Goal: Check status: Check status

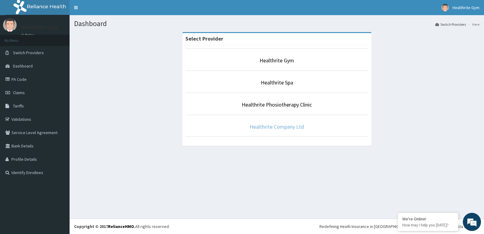
click at [281, 125] on link "Healthrite Company Ltd" at bounding box center [277, 126] width 54 height 7
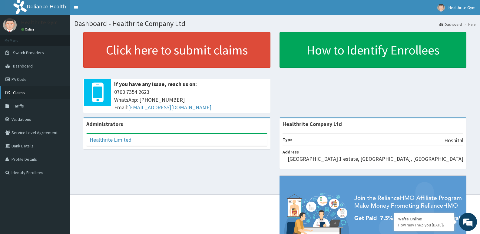
click at [30, 91] on link "Claims" at bounding box center [35, 92] width 70 height 13
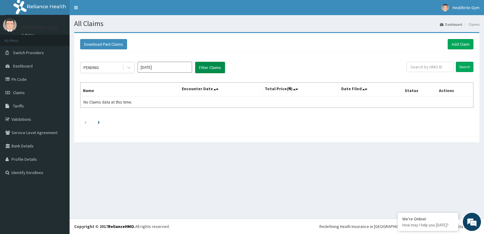
click at [214, 64] on button "Filter Claims" at bounding box center [210, 68] width 30 height 12
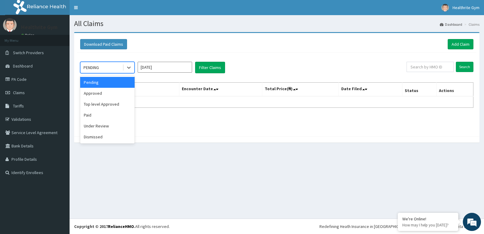
click at [115, 68] on div "PENDING" at bounding box center [102, 68] width 42 height 10
click at [111, 92] on div "Approved" at bounding box center [107, 93] width 54 height 11
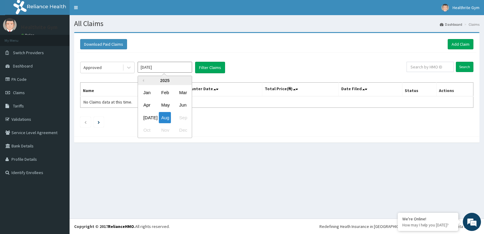
click at [176, 72] on input "Aug 2025" at bounding box center [165, 67] width 54 height 11
click at [166, 115] on div "Aug" at bounding box center [165, 117] width 12 height 11
type input "Jul 2025"
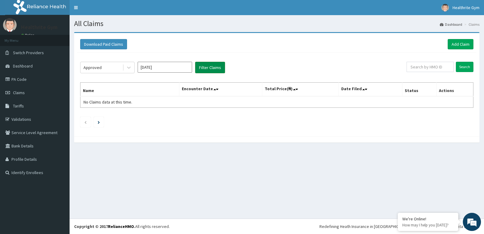
click at [220, 63] on button "Filter Claims" at bounding box center [210, 68] width 30 height 12
click at [206, 65] on button "Filter Claims" at bounding box center [210, 68] width 30 height 12
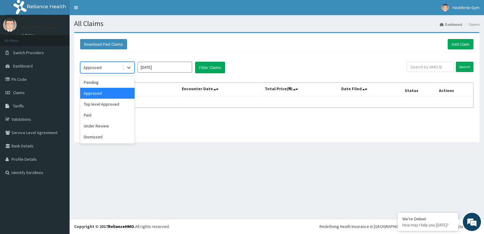
click at [119, 70] on div "Approved" at bounding box center [102, 68] width 42 height 10
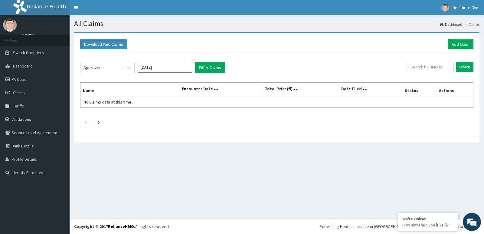
click at [274, 54] on div "Approved Jul 2025 Filter Claims Search Name Encounter Date Total Price(₦) Date …" at bounding box center [276, 93] width 399 height 81
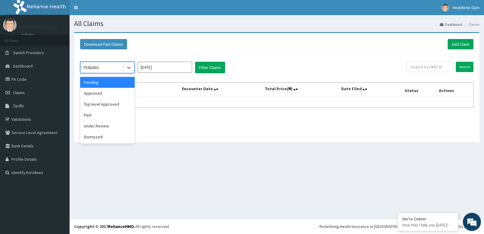
click at [122, 68] on div "PENDING" at bounding box center [102, 68] width 42 height 10
click at [102, 95] on div "Approved" at bounding box center [107, 93] width 54 height 11
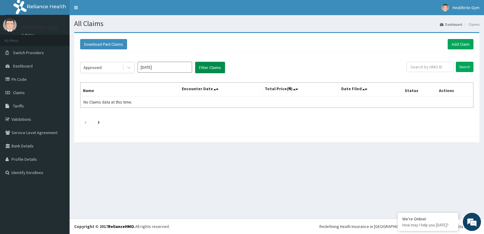
click at [211, 65] on button "Filter Claims" at bounding box center [210, 68] width 30 height 12
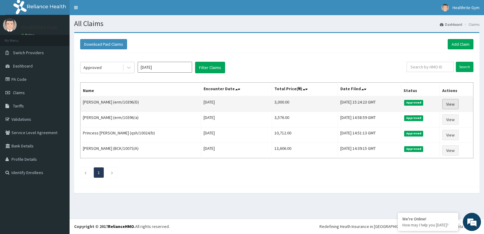
click at [453, 102] on link "View" at bounding box center [450, 104] width 16 height 10
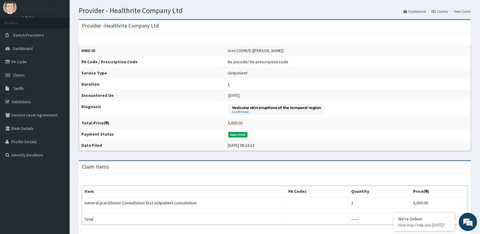
scroll to position [18, 0]
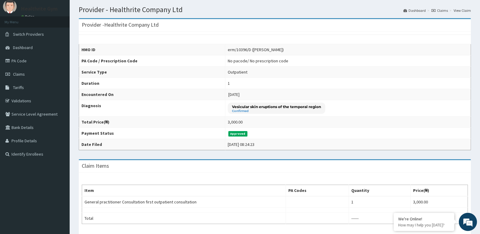
drag, startPoint x: 484, startPoint y: 95, endPoint x: 484, endPoint y: 85, distance: 10.0
click at [479, 85] on html "R EL Toggle navigation Healthrite Gym Healthrite Gym - healthritenig@gmail.com …" at bounding box center [240, 155] width 480 height 347
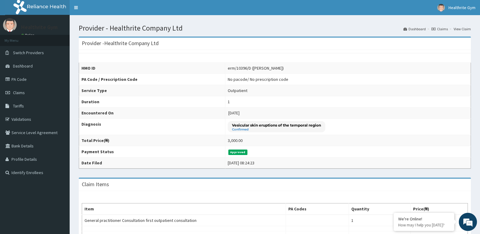
scroll to position [0, 0]
click at [261, 45] on div "Provider - Healthrite Company Ltd" at bounding box center [275, 44] width 392 height 12
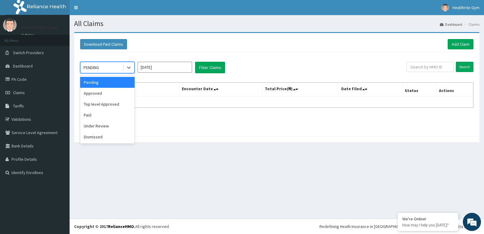
click at [113, 69] on div "PENDING" at bounding box center [102, 68] width 42 height 10
click at [110, 93] on div "Approved" at bounding box center [107, 93] width 54 height 11
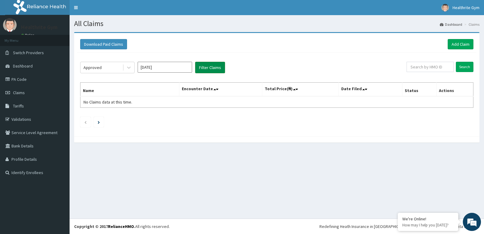
click at [212, 65] on button "Filter Claims" at bounding box center [210, 68] width 30 height 12
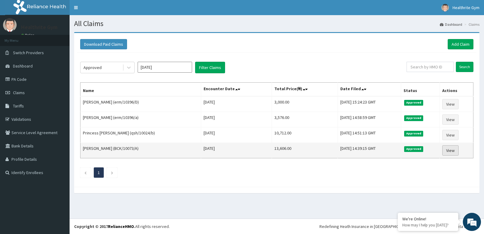
click at [451, 147] on link "View" at bounding box center [450, 150] width 16 height 10
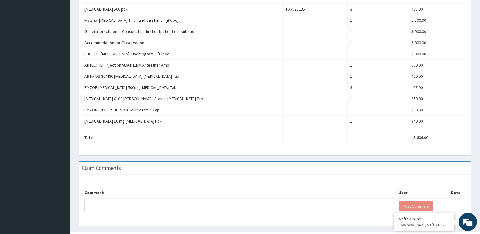
scroll to position [225, 0]
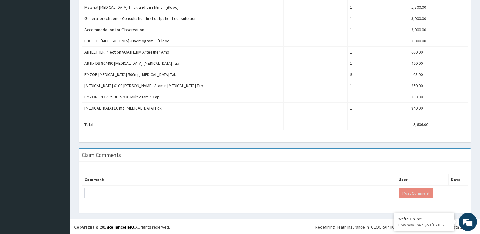
drag, startPoint x: 482, startPoint y: 71, endPoint x: 484, endPoint y: 179, distance: 108.7
click at [480, 179] on html "R EL Toggle navigation Healthrite Gym Healthrite Gym - healthritenig@gmail.com …" at bounding box center [240, 5] width 480 height 459
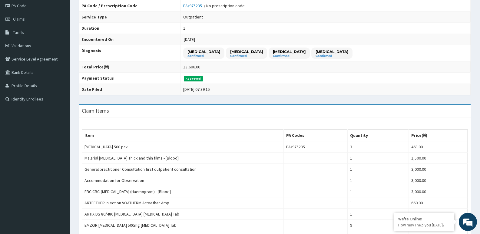
scroll to position [71, 0]
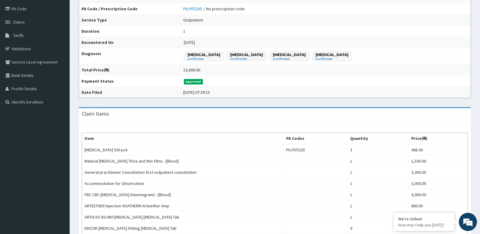
drag, startPoint x: 475, startPoint y: 27, endPoint x: 478, endPoint y: 36, distance: 9.9
click at [477, 34] on div "Provider - Healthrite Company Ltd HMO ID BCK/10073/A (DESMOND GODWIN) PA Code /…" at bounding box center [275, 167] width 410 height 411
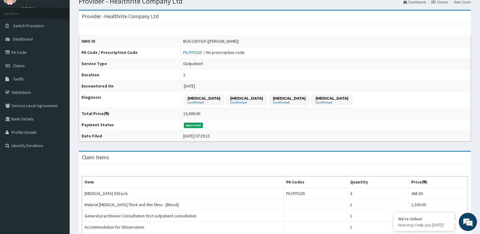
scroll to position [0, 0]
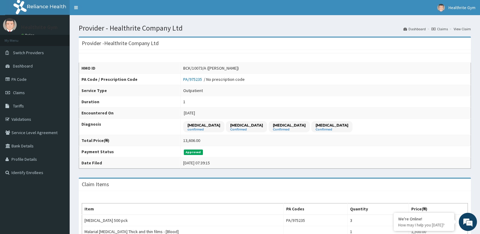
drag, startPoint x: 482, startPoint y: 44, endPoint x: 209, endPoint y: 28, distance: 273.5
click at [209, 28] on h1 "Provider - Healthrite Company Ltd" at bounding box center [275, 28] width 392 height 8
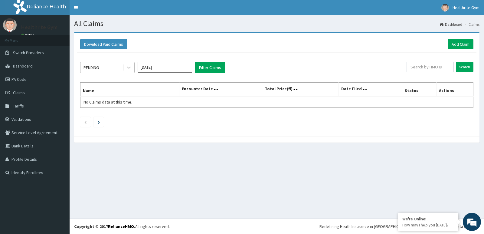
click at [107, 65] on div "PENDING" at bounding box center [102, 68] width 42 height 10
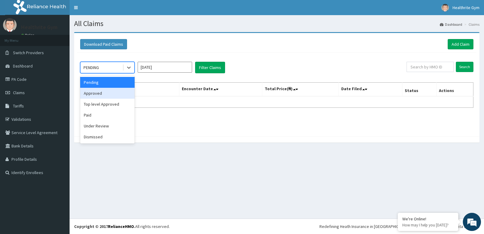
click at [101, 94] on div "Approved" at bounding box center [107, 93] width 54 height 11
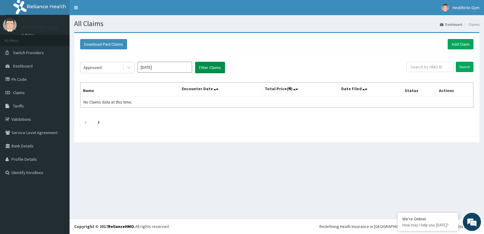
click at [214, 65] on button "Filter Claims" at bounding box center [210, 68] width 30 height 12
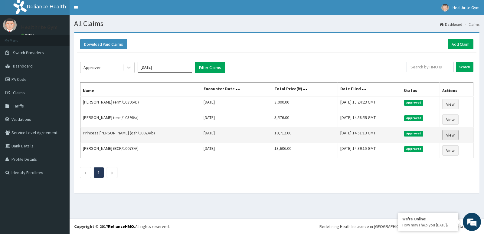
click at [449, 134] on link "View" at bounding box center [450, 135] width 16 height 10
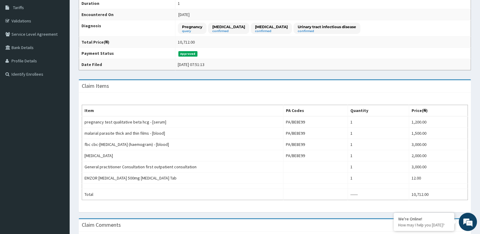
scroll to position [99, 0]
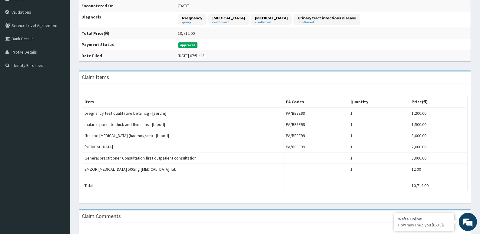
drag, startPoint x: 483, startPoint y: 104, endPoint x: 484, endPoint y: 163, distance: 59.6
click at [479, 163] on html "R EL Toggle navigation Healthrite Gym Healthrite Gym - [EMAIL_ADDRESS][DOMAIN_N…" at bounding box center [240, 94] width 480 height 403
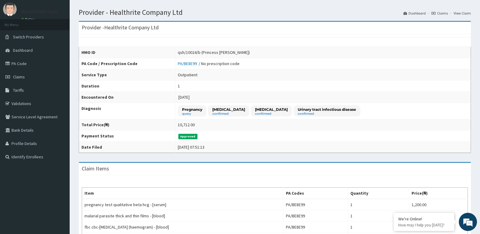
scroll to position [0, 0]
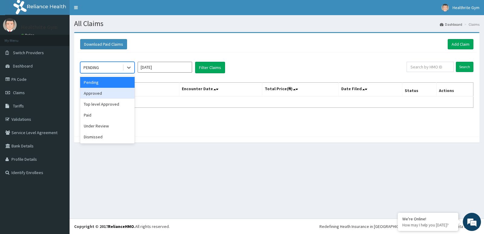
drag, startPoint x: 112, startPoint y: 69, endPoint x: 104, endPoint y: 94, distance: 26.8
click at [104, 73] on div "option Approved focused, 2 of 6. 6 results available. Use Up and Down to choose…" at bounding box center [107, 68] width 54 height 12
click at [104, 94] on div "Approved" at bounding box center [107, 93] width 54 height 11
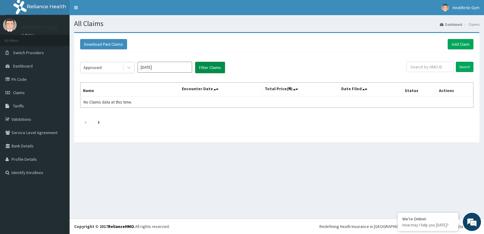
click at [210, 67] on button "Filter Claims" at bounding box center [210, 68] width 30 height 12
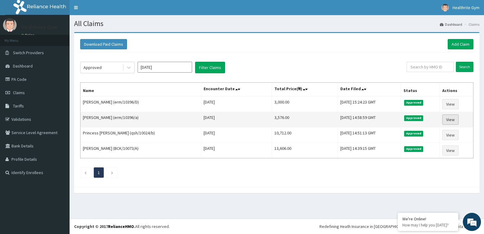
click at [449, 120] on link "View" at bounding box center [450, 119] width 16 height 10
